Goal: Complete application form

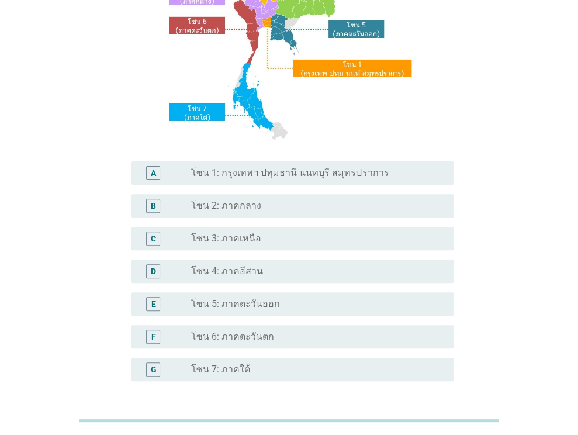
scroll to position [148, 0]
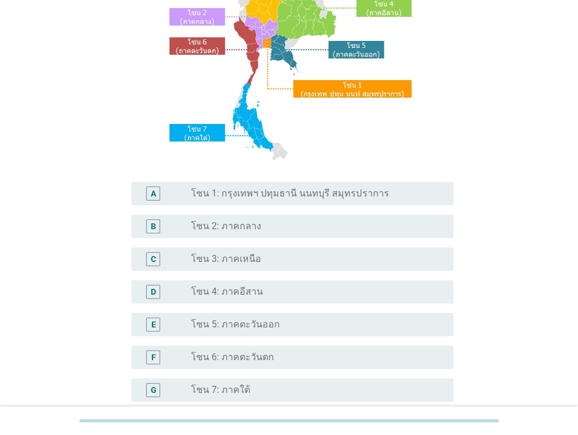
click at [278, 193] on label "โซน 1: กรุงเทพฯ ปทุมธานี นนทบุรี สมุทรปราการ" at bounding box center [289, 194] width 197 height 12
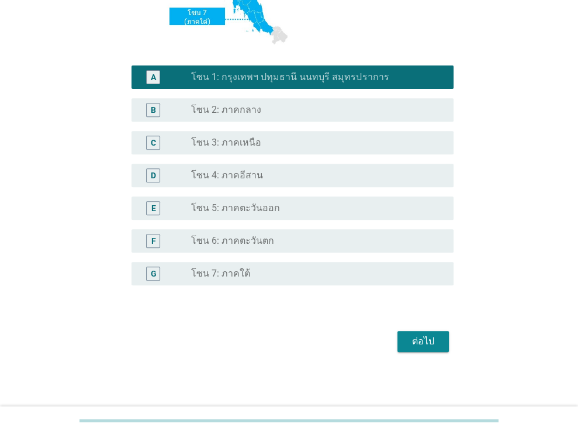
scroll to position [265, 0]
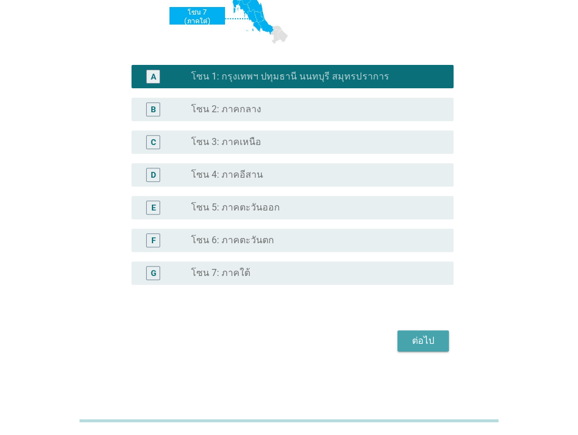
click at [418, 341] on div "ต่อไป" at bounding box center [423, 341] width 33 height 14
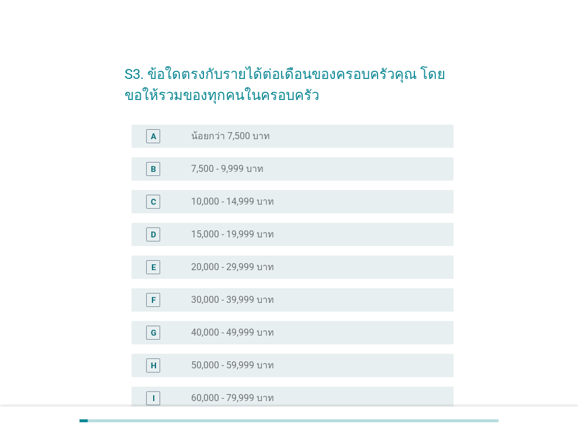
click at [270, 270] on label "20,000 - 29,999 บาท" at bounding box center [232, 267] width 83 height 12
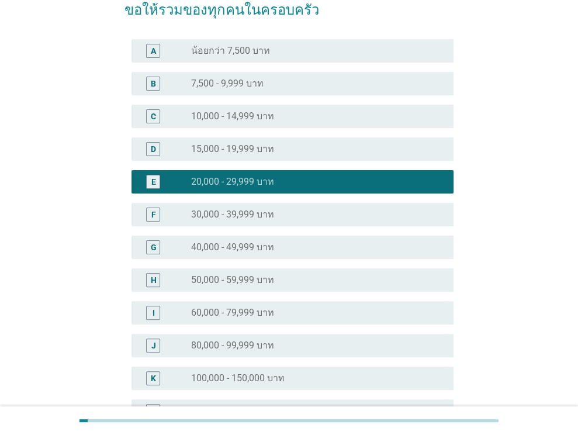
scroll to position [256, 0]
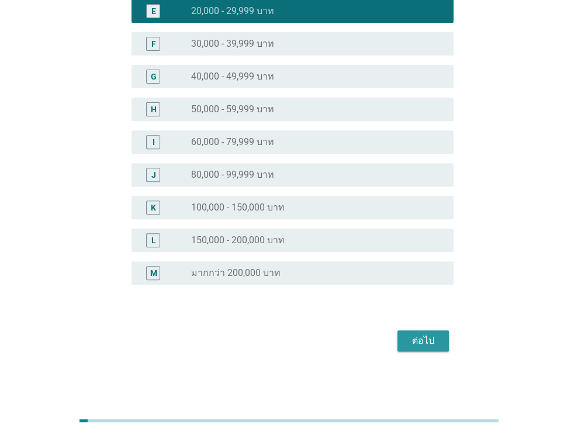
click at [430, 347] on button "ต่อไป" at bounding box center [422, 340] width 51 height 21
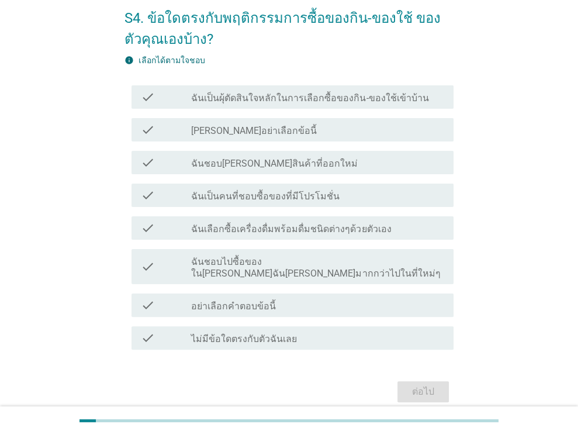
scroll to position [58, 0]
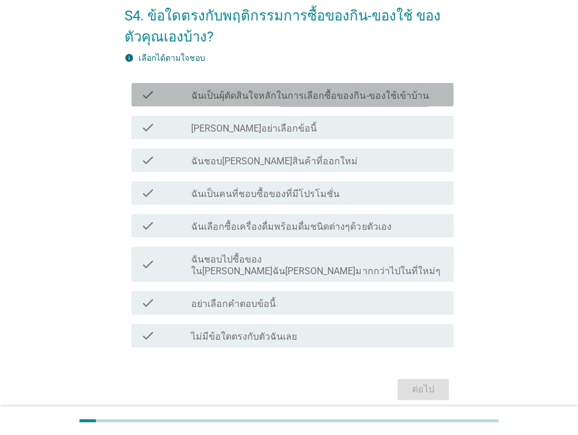
click at [310, 98] on label "ฉันเป็นผุ้ตัดสินใจหลักในการเลือกซื้อของกิน-ของใช้เข้าบ้าน" at bounding box center [309, 96] width 237 height 12
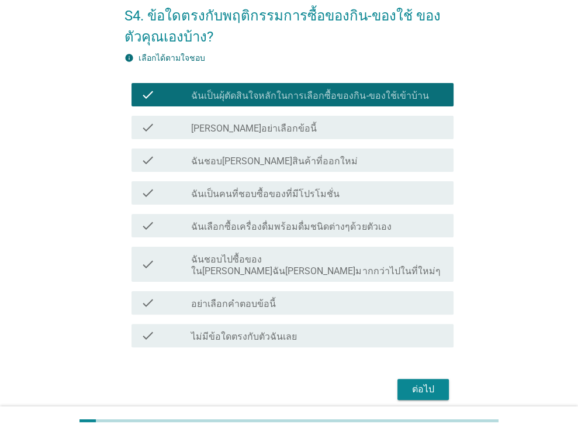
click at [262, 162] on label "ฉันชอบ[PERSON_NAME]สินค้าที่ออกใหม่" at bounding box center [274, 161] width 166 height 12
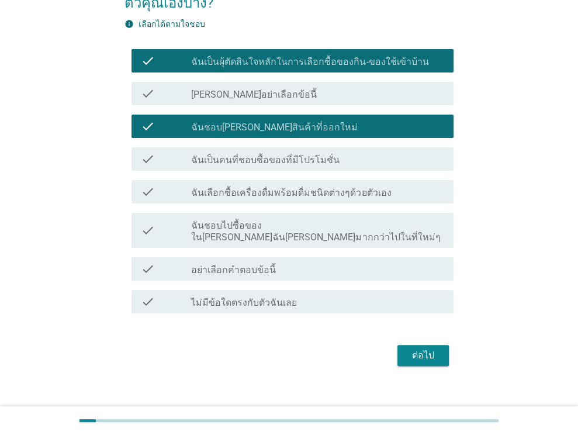
scroll to position [95, 0]
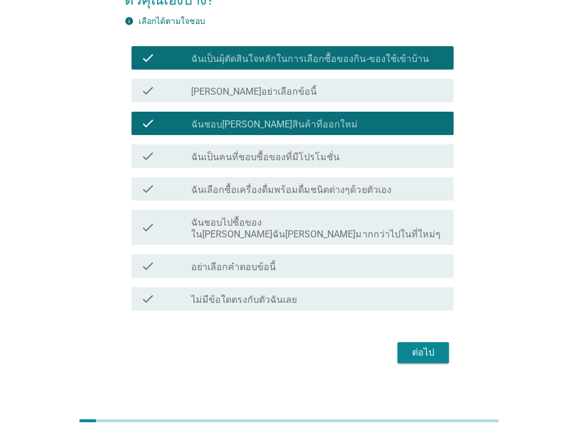
click at [299, 192] on label "ฉันเลือกซื้อเครื่องดื่มพร้อมดื่มชนิดต่างๆด้วยตัวเอง" at bounding box center [291, 190] width 200 height 12
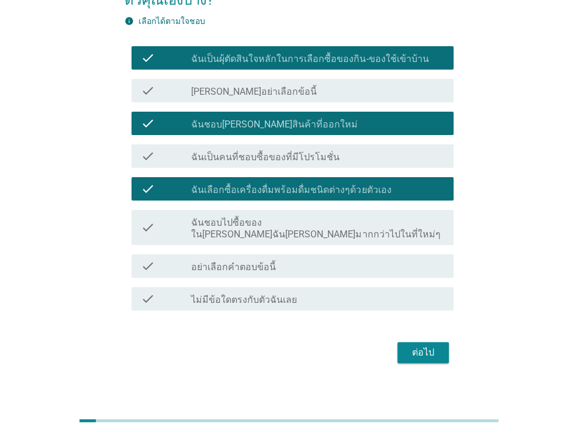
click at [440, 342] on button "ต่อไป" at bounding box center [422, 352] width 51 height 21
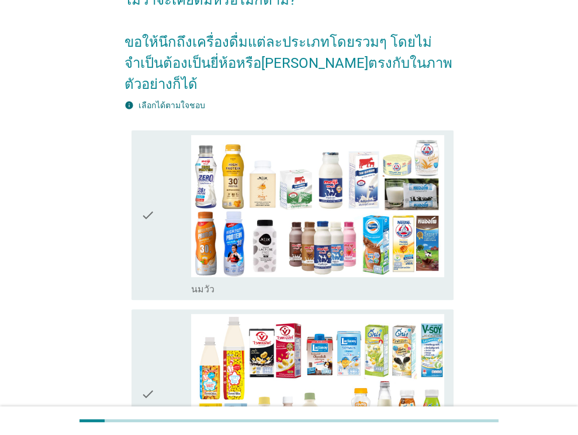
scroll to position [0, 0]
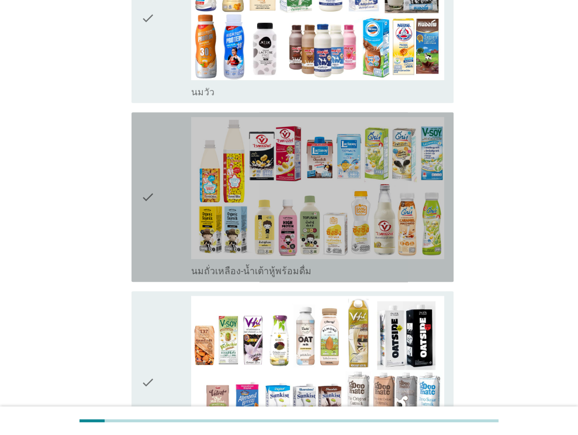
click at [137, 140] on div "check check_box_outline_blank นมถั่วเหลือง-น้ำเต้าหู้พร้อมดื่ม" at bounding box center [292, 196] width 322 height 169
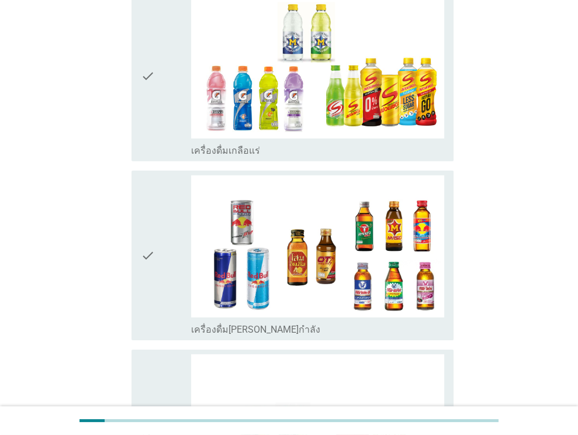
scroll to position [2430, 0]
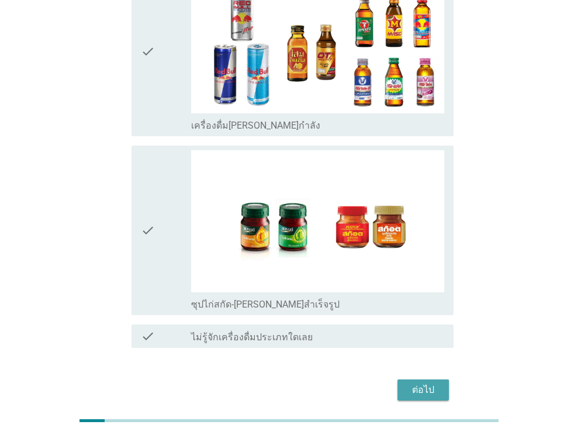
click at [422, 383] on div "ต่อไป" at bounding box center [423, 390] width 33 height 14
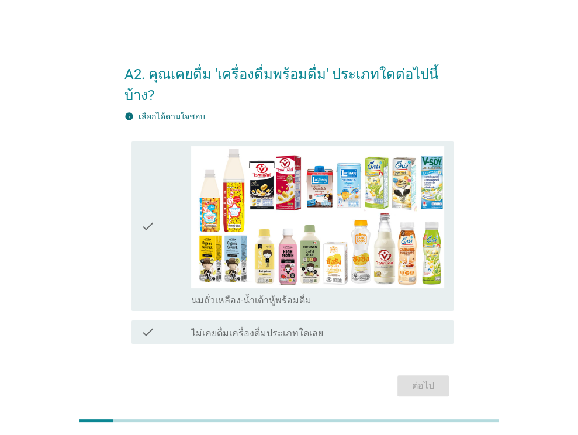
click at [154, 200] on div "check" at bounding box center [166, 226] width 51 height 160
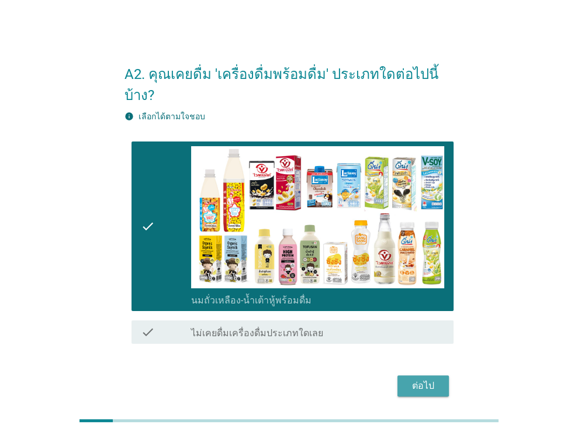
click at [444, 375] on button "ต่อไป" at bounding box center [422, 385] width 51 height 21
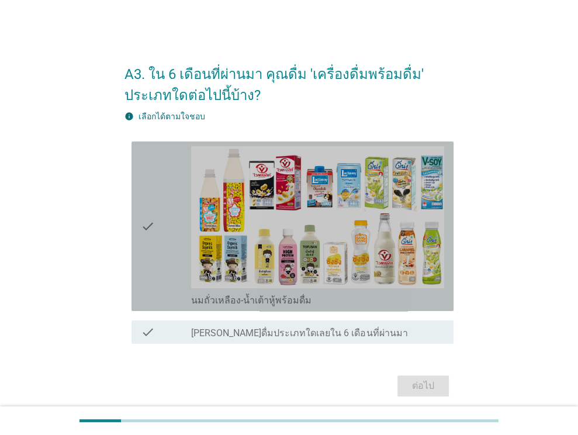
click at [144, 238] on icon "check" at bounding box center [148, 226] width 14 height 160
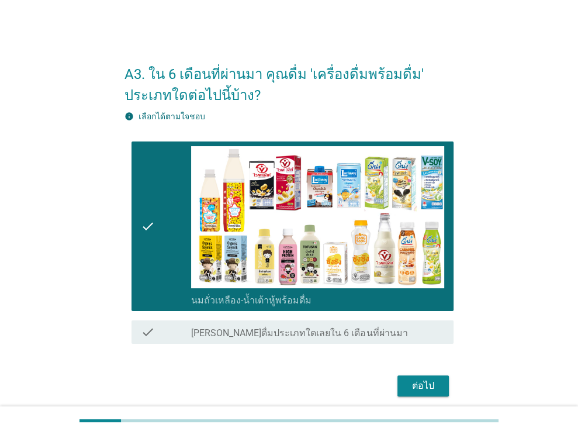
click at [414, 387] on div "ต่อไป" at bounding box center [423, 386] width 33 height 14
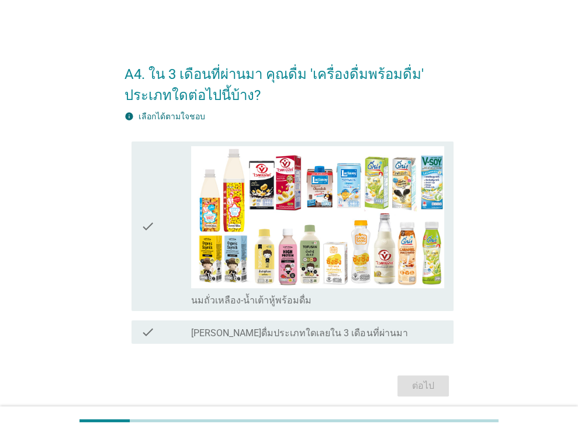
click at [154, 217] on icon "check" at bounding box center [148, 226] width 14 height 160
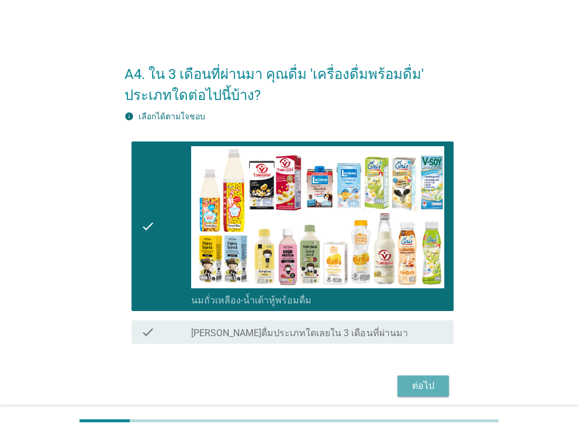
click at [421, 381] on div "ต่อไป" at bounding box center [423, 386] width 33 height 14
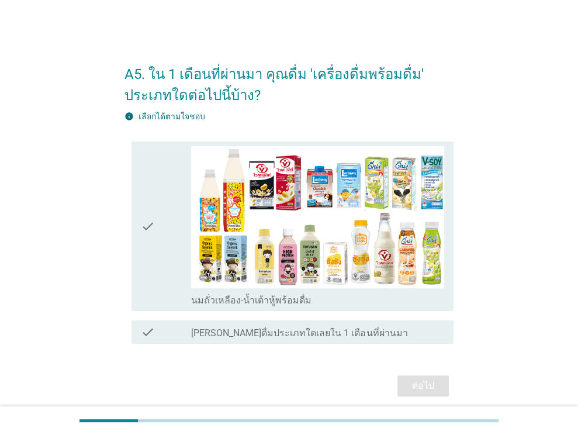
click at [181, 254] on div "check" at bounding box center [166, 226] width 51 height 160
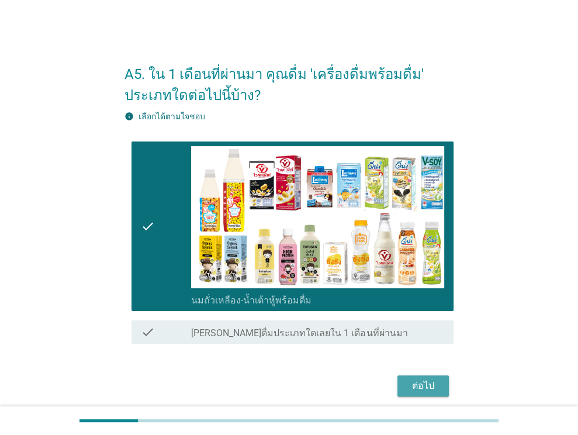
click at [436, 390] on div "ต่อไป" at bounding box center [423, 386] width 33 height 14
